Goal: Task Accomplishment & Management: Manage account settings

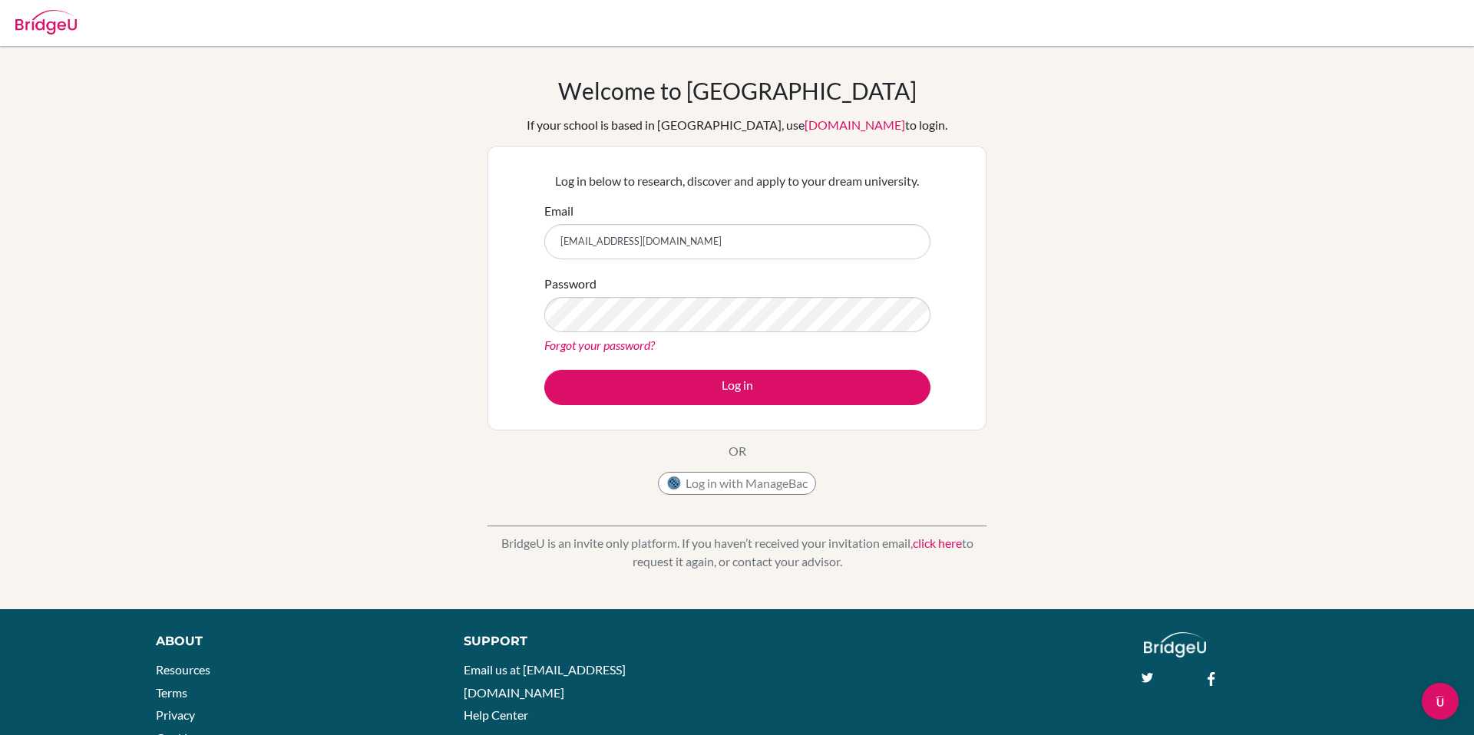
drag, startPoint x: 625, startPoint y: 243, endPoint x: 486, endPoint y: 237, distance: 139.0
click at [485, 237] on div "Welcome to BridgeU If your school is based in China, use app.bridge-u.com.cn to…" at bounding box center [737, 328] width 1474 height 502
click at [675, 243] on input "1600099@dishs.tp.edu.tw / emma1005" at bounding box center [737, 241] width 386 height 35
click at [677, 242] on input "1600099@dishs.tp.edu.tw / emma1005" at bounding box center [737, 241] width 386 height 35
type input "[EMAIL_ADDRESS][DOMAIN_NAME]"
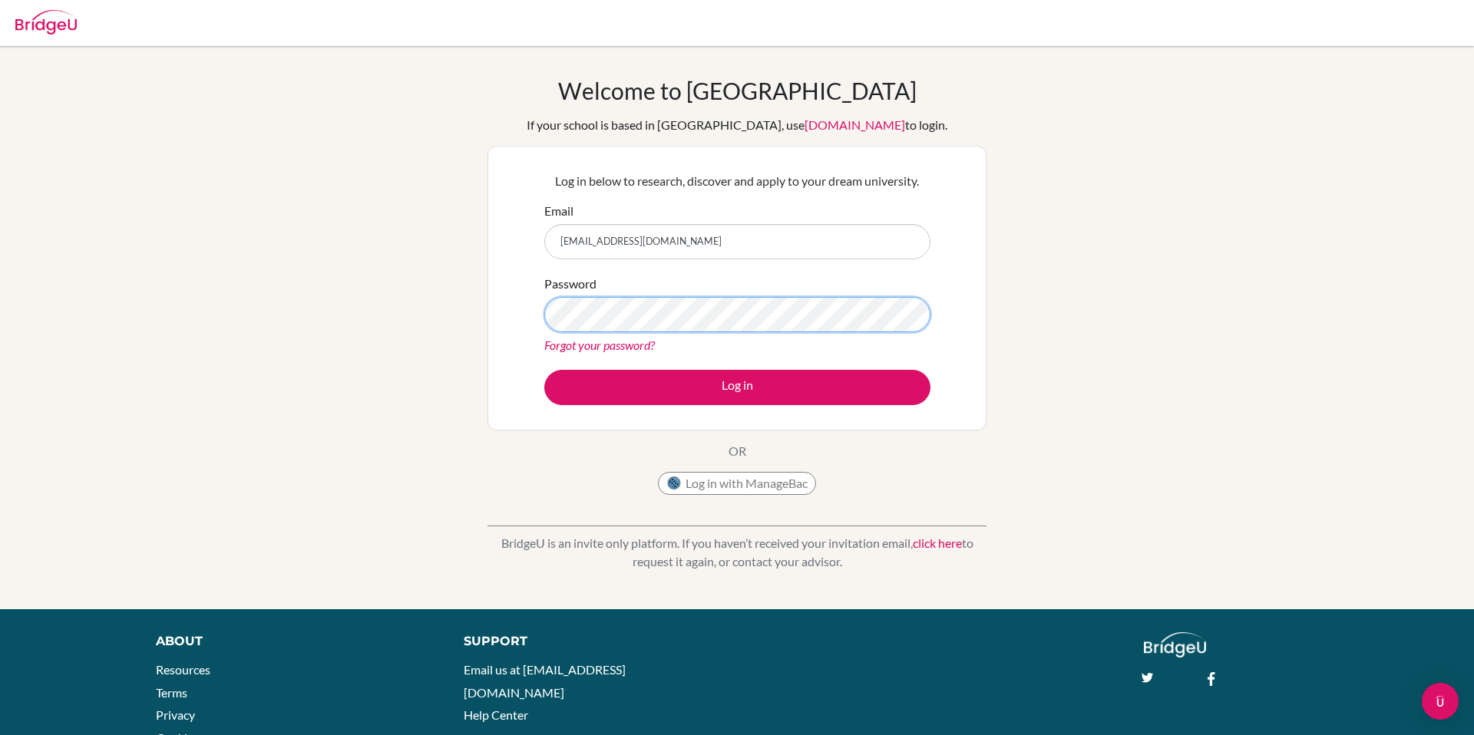
click at [482, 306] on div "Welcome to BridgeU If your school is based in China, use app.bridge-u.com.cn to…" at bounding box center [737, 328] width 1474 height 502
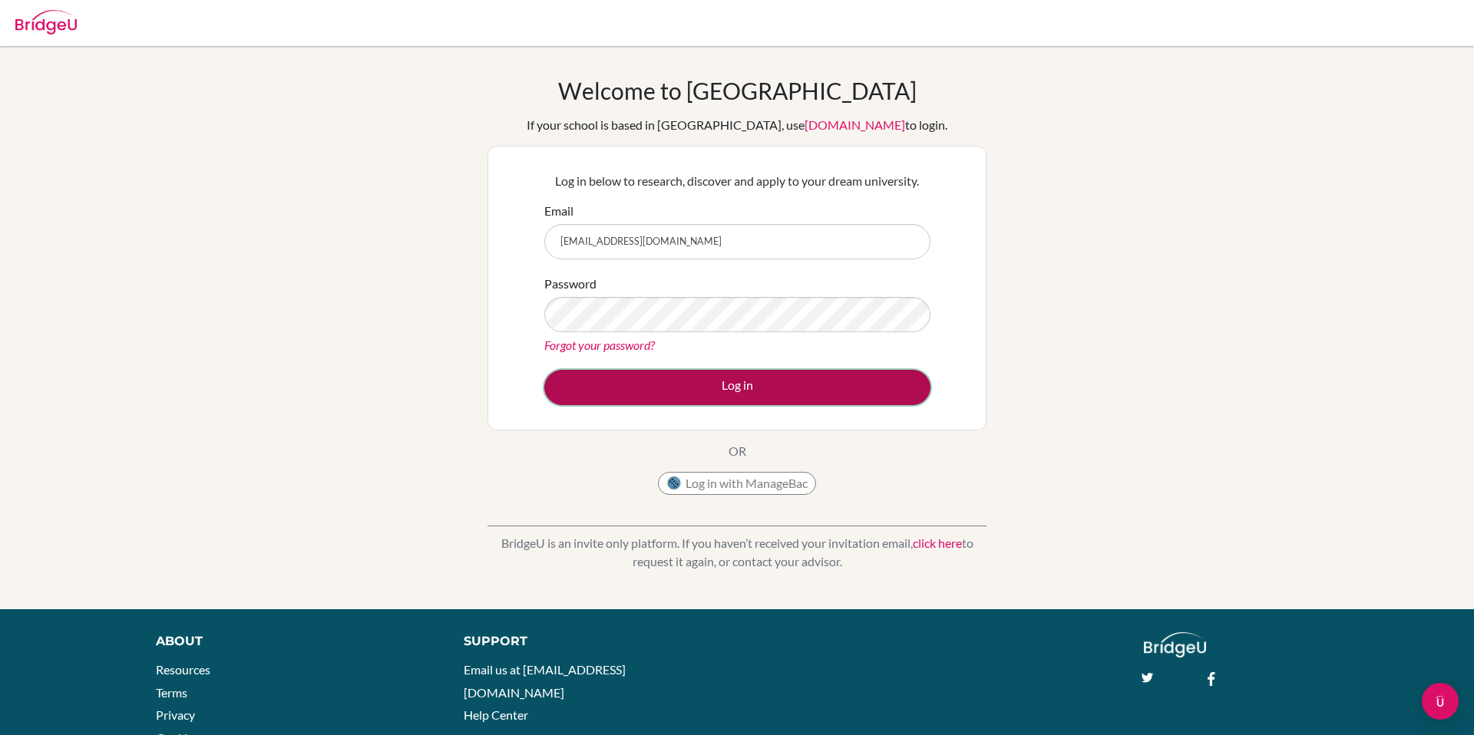
click at [780, 391] on button "Log in" at bounding box center [737, 387] width 386 height 35
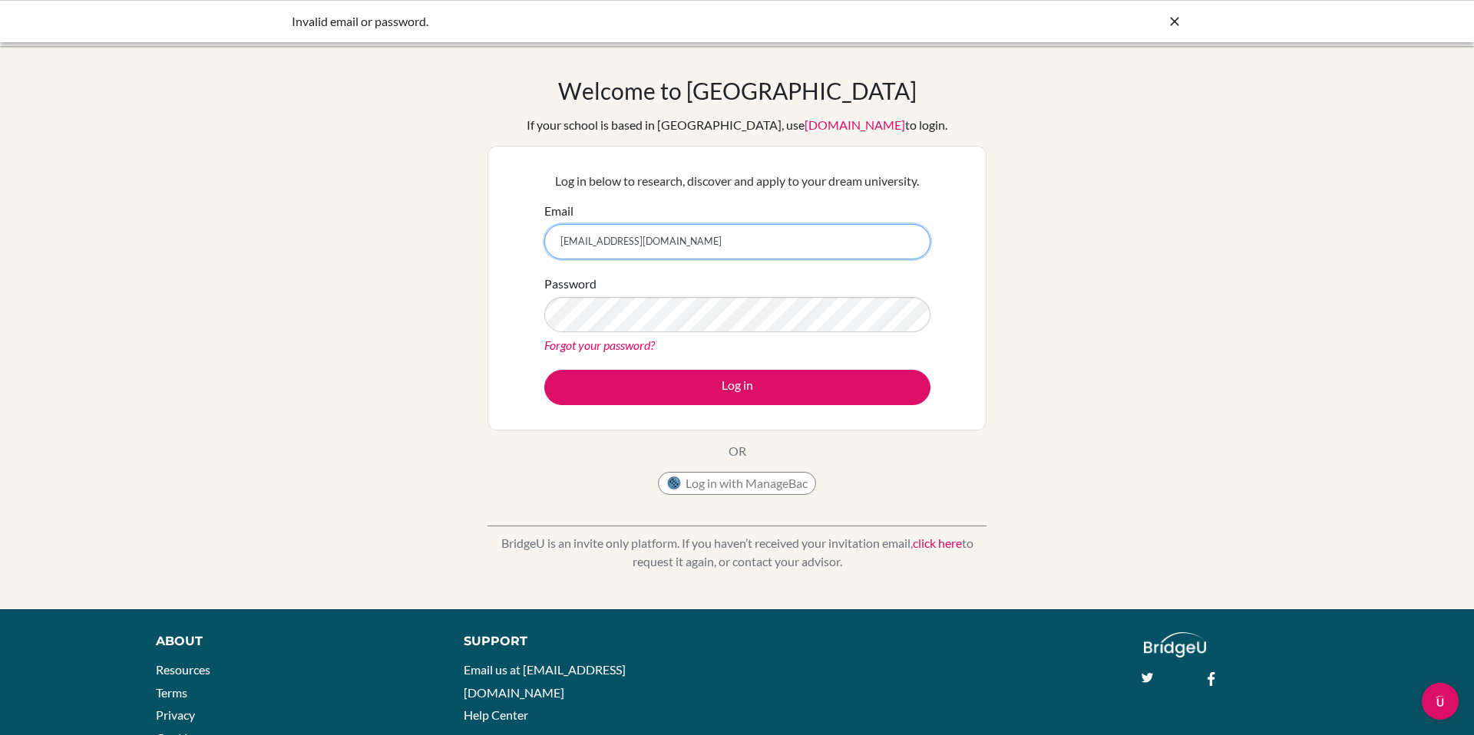
drag, startPoint x: 688, startPoint y: 245, endPoint x: 521, endPoint y: 241, distance: 166.6
click at [521, 241] on div "Log in below to research, discover and apply to your dream university. Email [E…" at bounding box center [736, 288] width 499 height 285
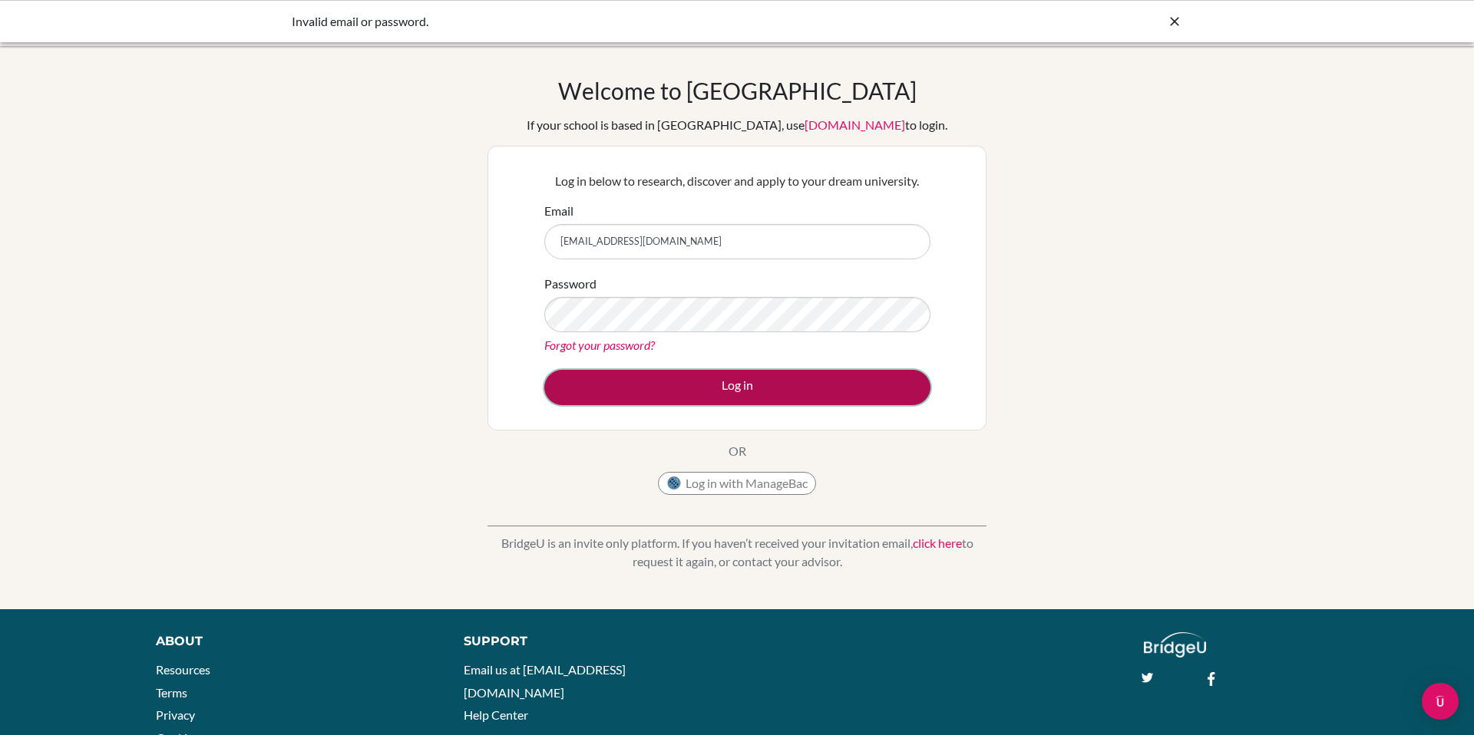
click at [619, 371] on button "Log in" at bounding box center [737, 387] width 386 height 35
